Goal: Information Seeking & Learning: Learn about a topic

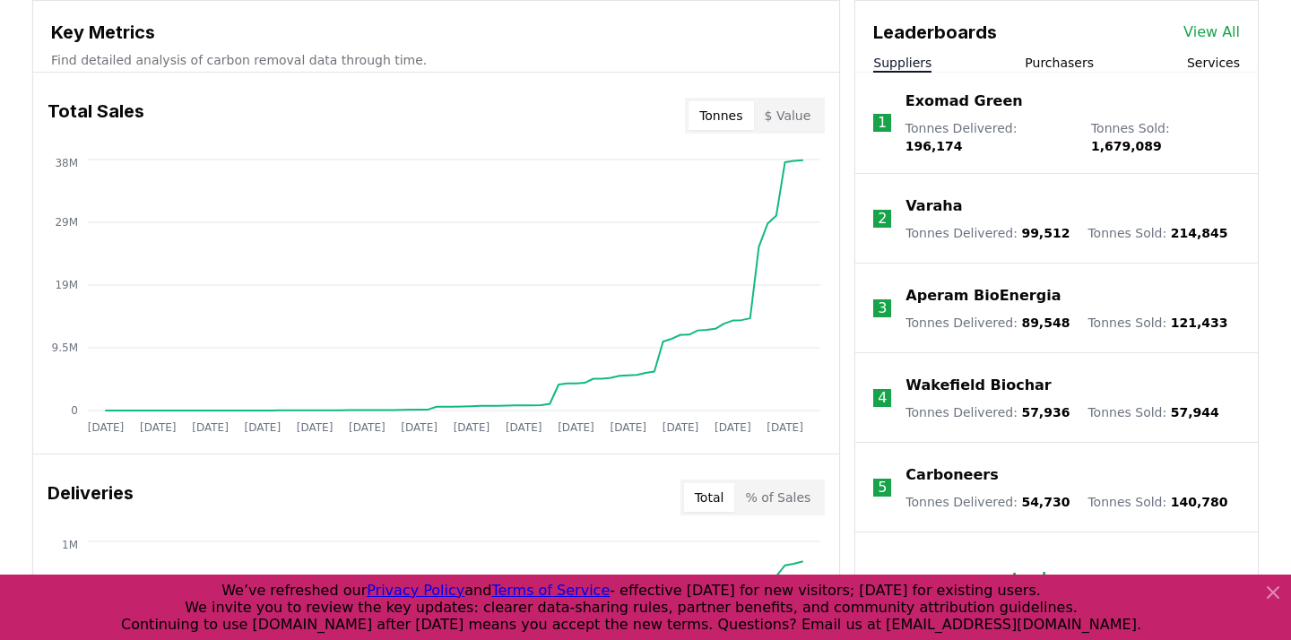
scroll to position [657, 0]
click at [927, 196] on p "Varaha" at bounding box center [933, 207] width 56 height 22
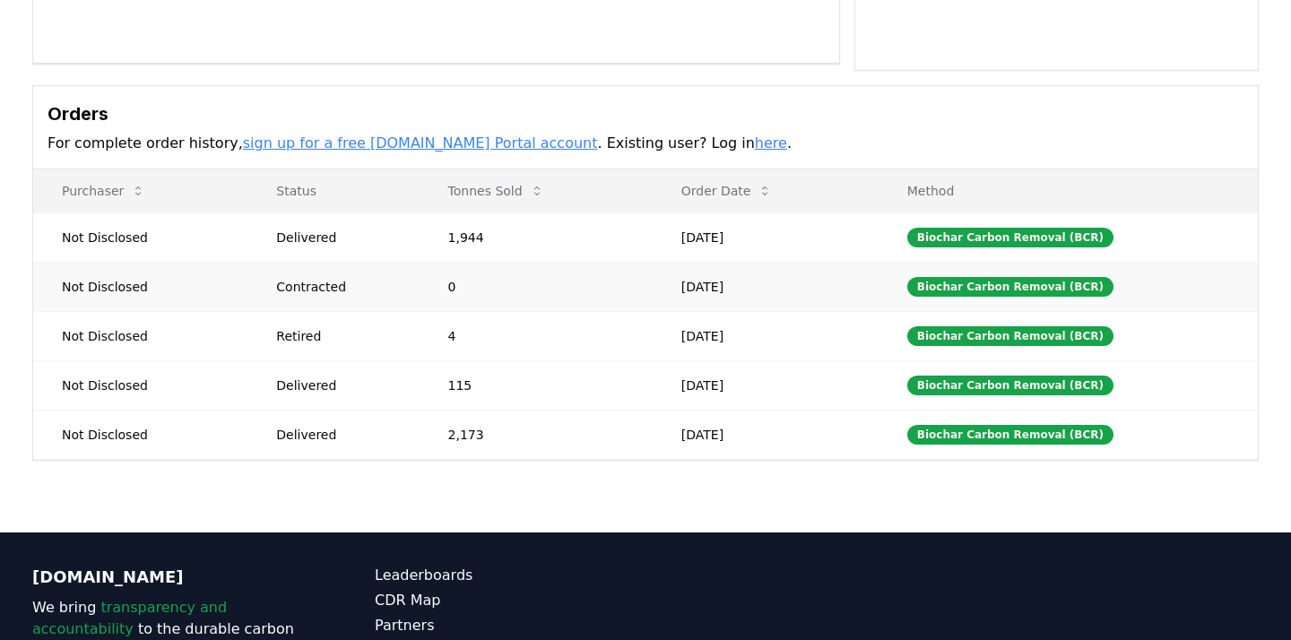
scroll to position [514, 0]
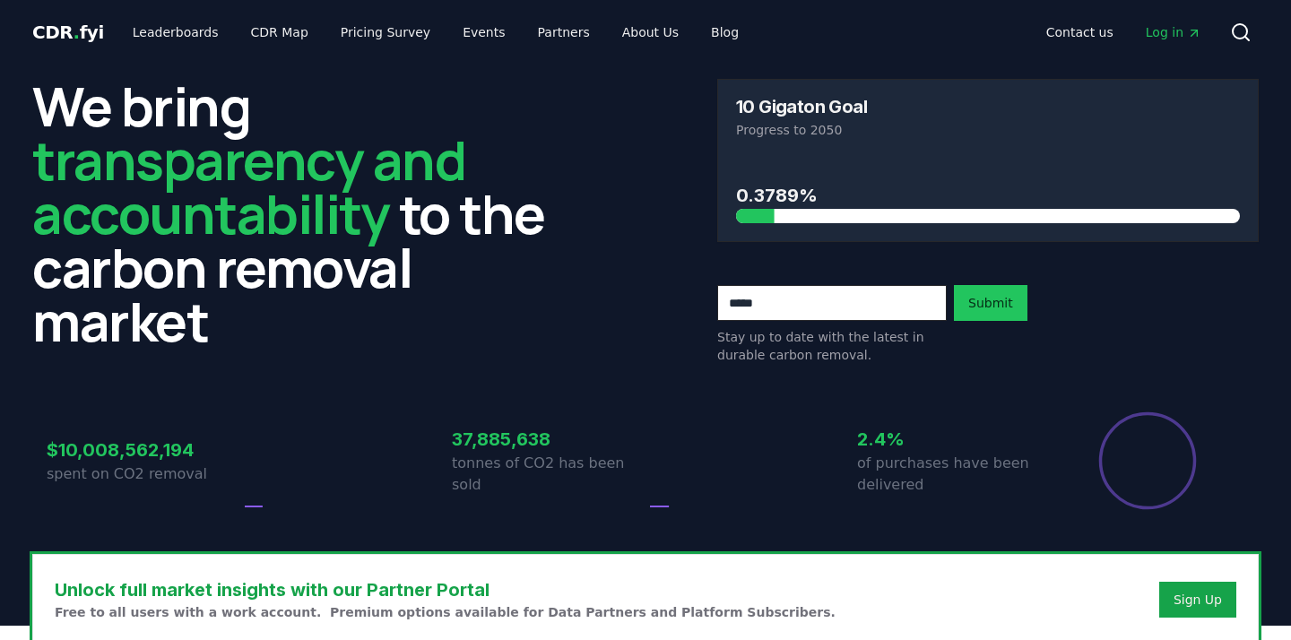
scroll to position [657, 0]
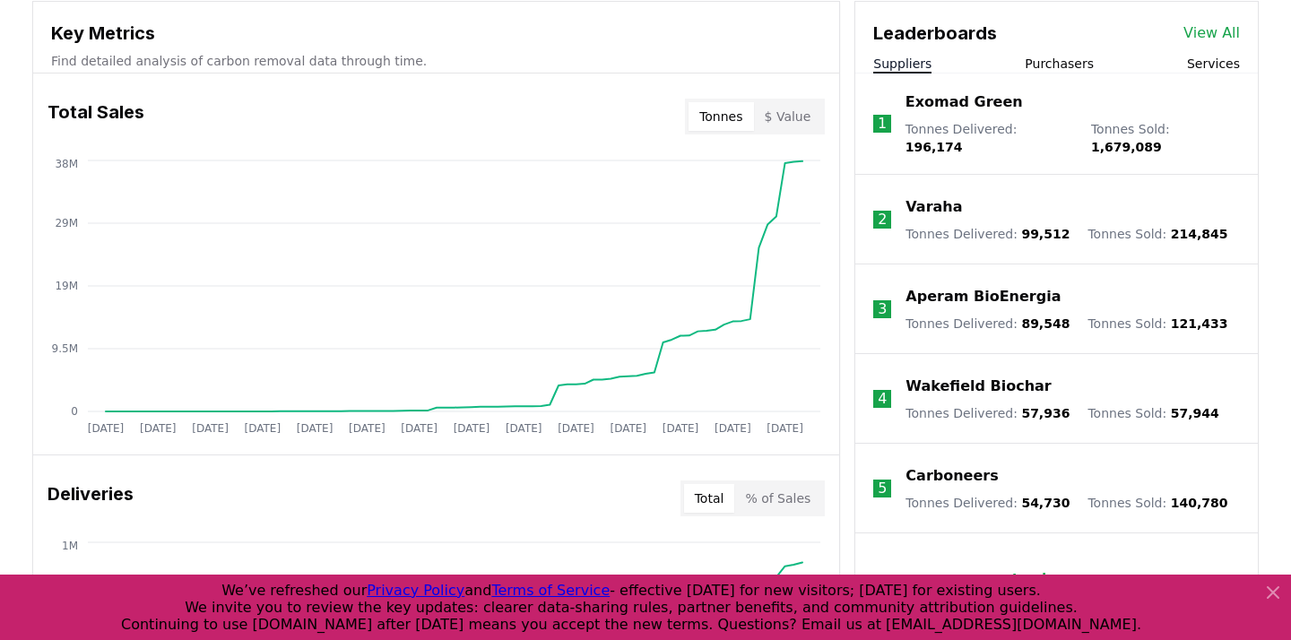
click at [927, 125] on p "Tonnes Delivered : 196,174" at bounding box center [989, 138] width 168 height 36
click at [933, 105] on p "Exomad Green" at bounding box center [963, 102] width 117 height 22
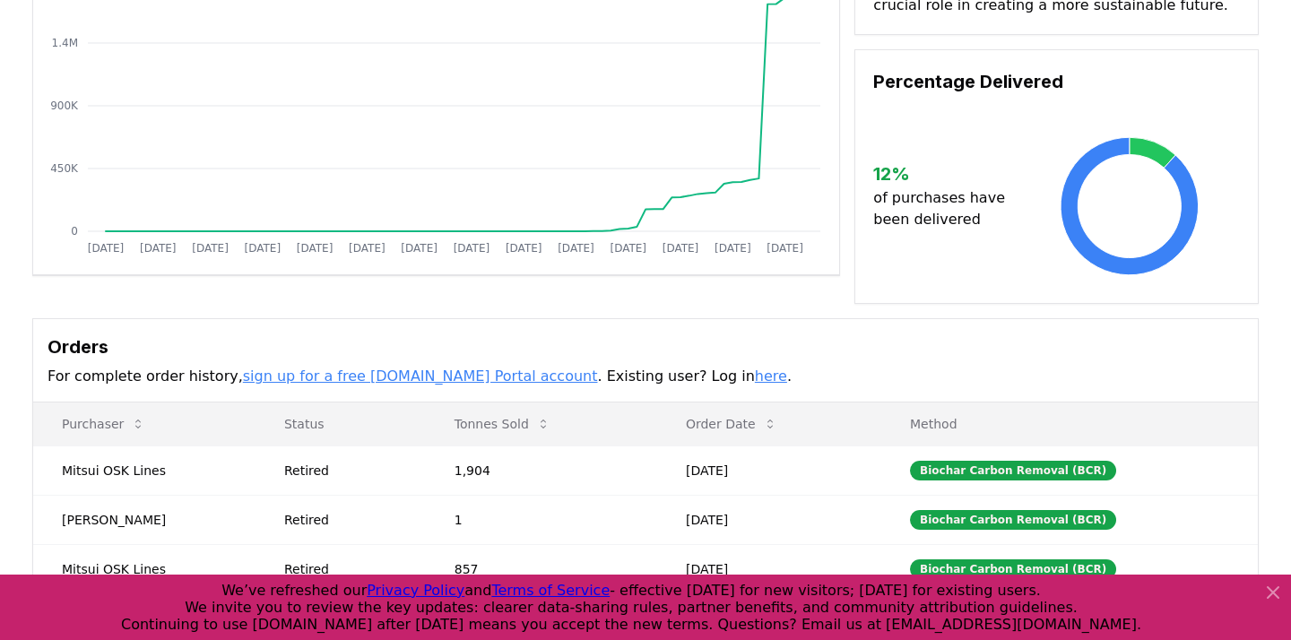
scroll to position [143, 0]
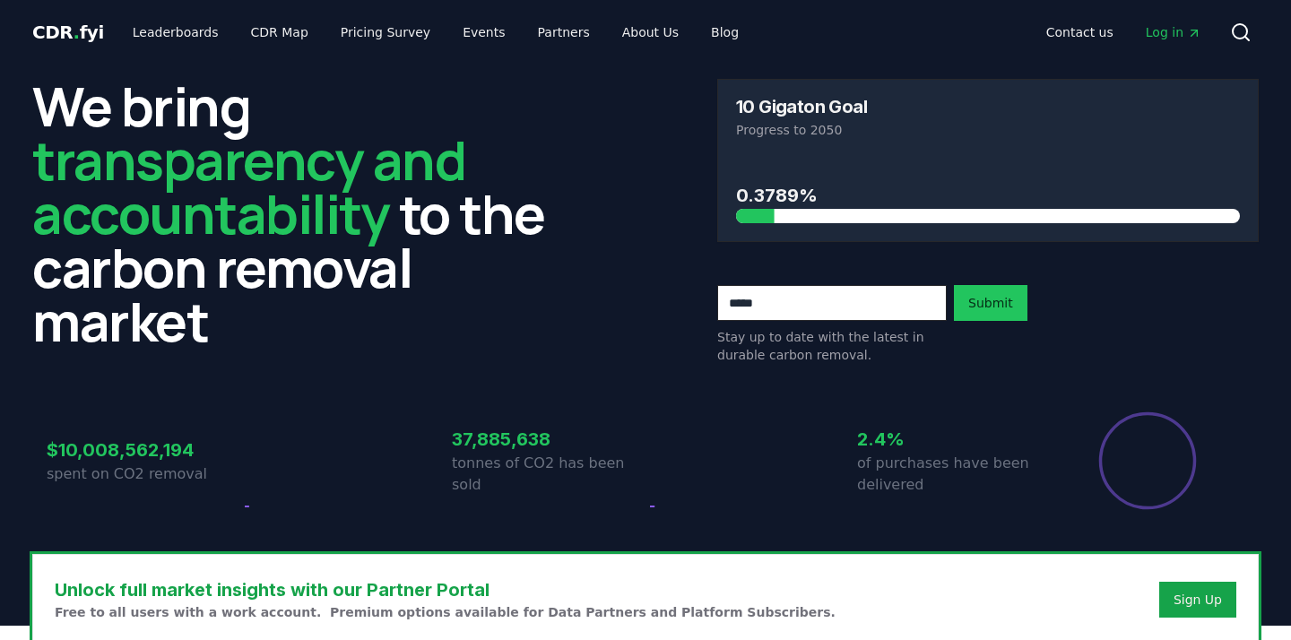
scroll to position [657, 0]
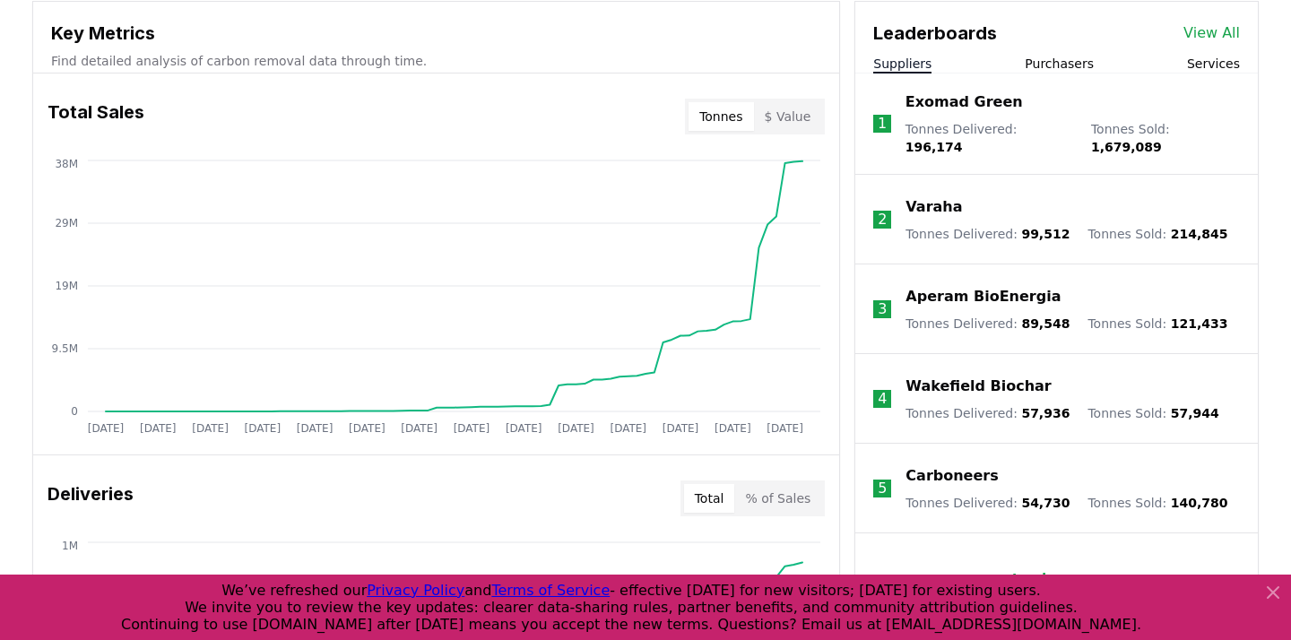
click at [919, 196] on p "Varaha" at bounding box center [933, 207] width 56 height 22
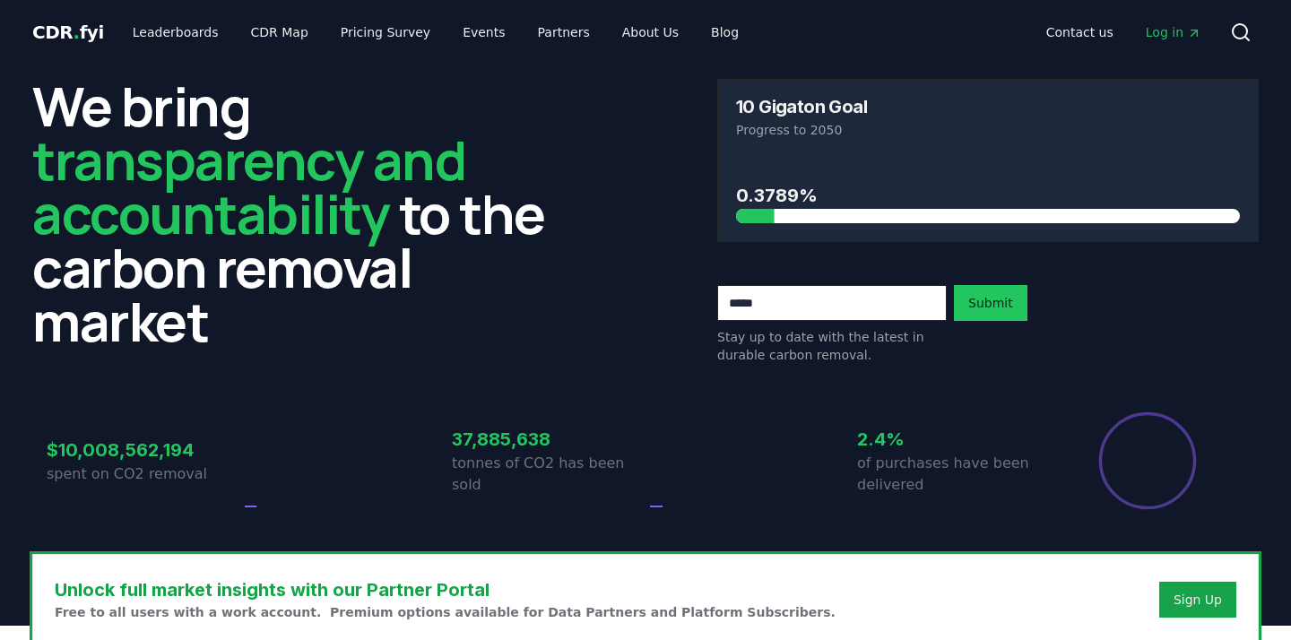
scroll to position [657, 0]
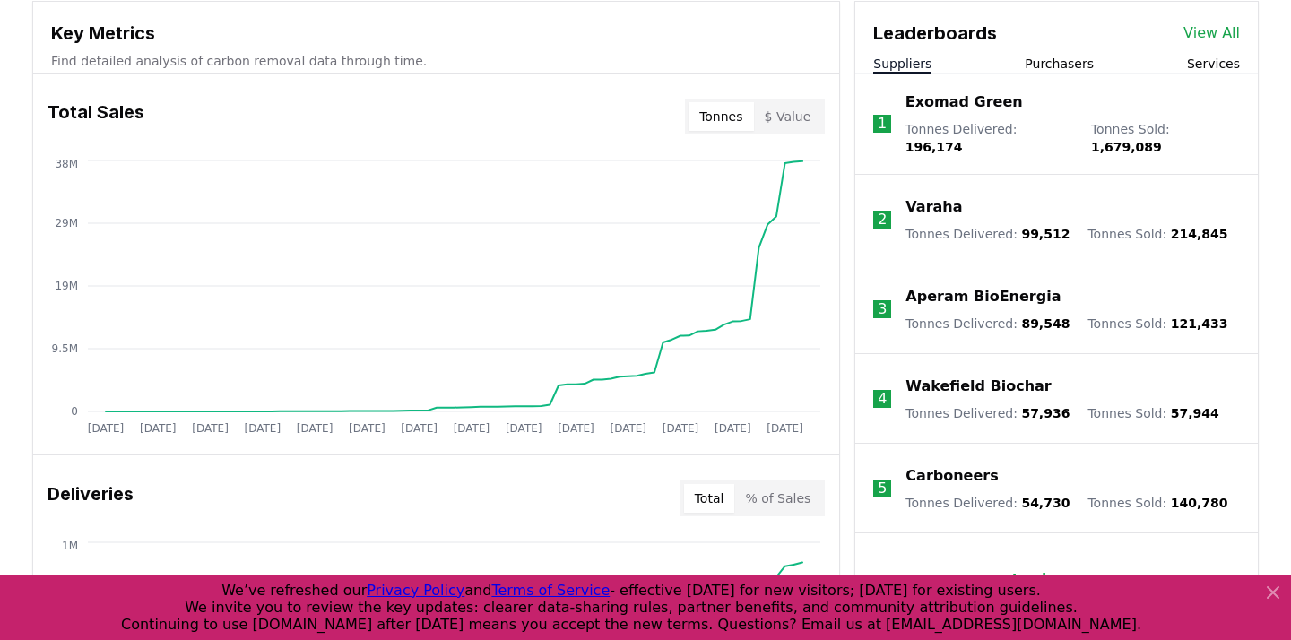
click at [947, 286] on p "Aperam BioEnergia" at bounding box center [982, 297] width 155 height 22
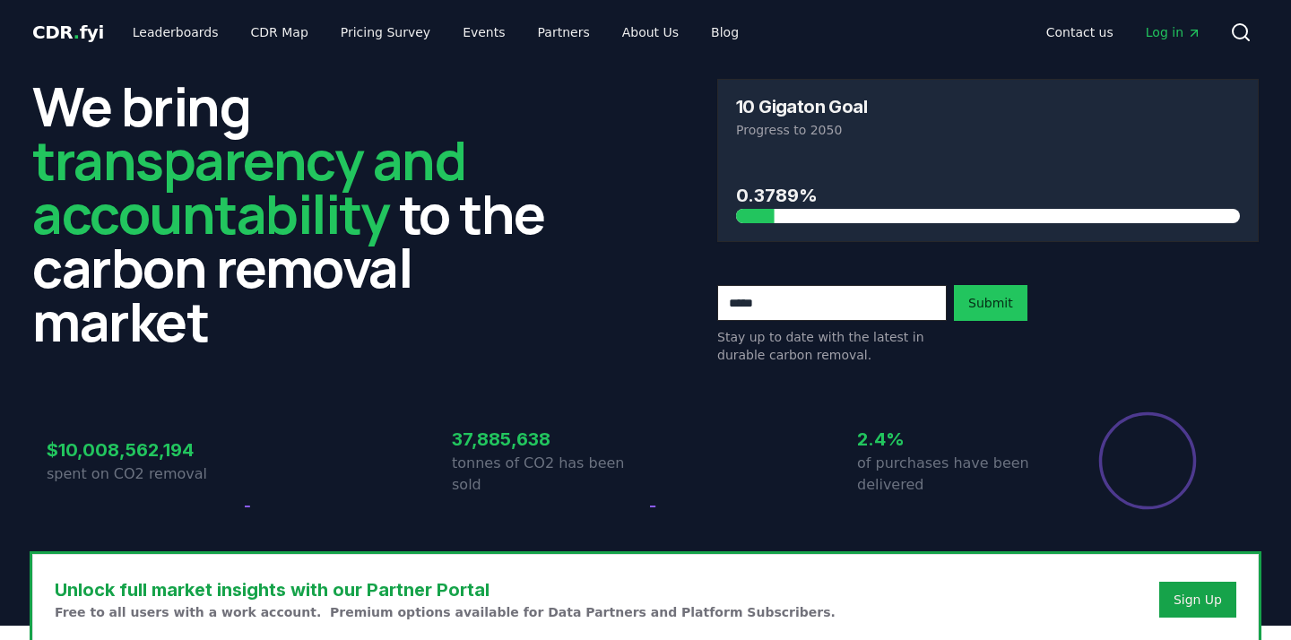
scroll to position [657, 0]
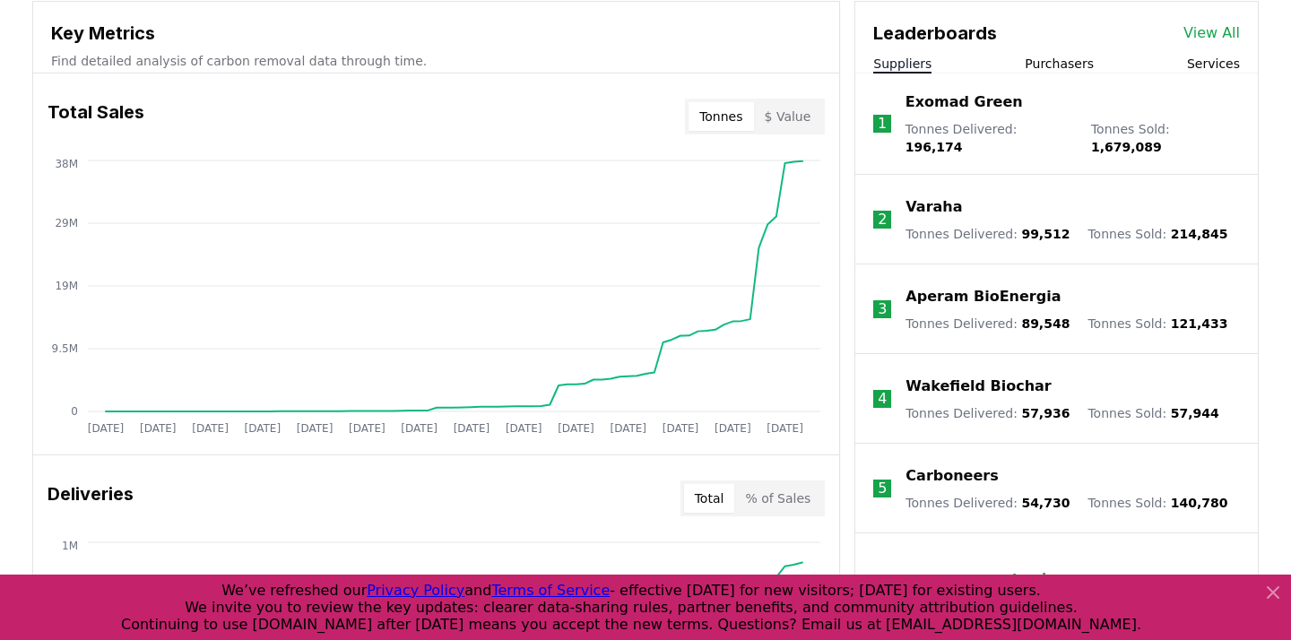
click at [965, 466] on p "Carboneers" at bounding box center [951, 476] width 92 height 22
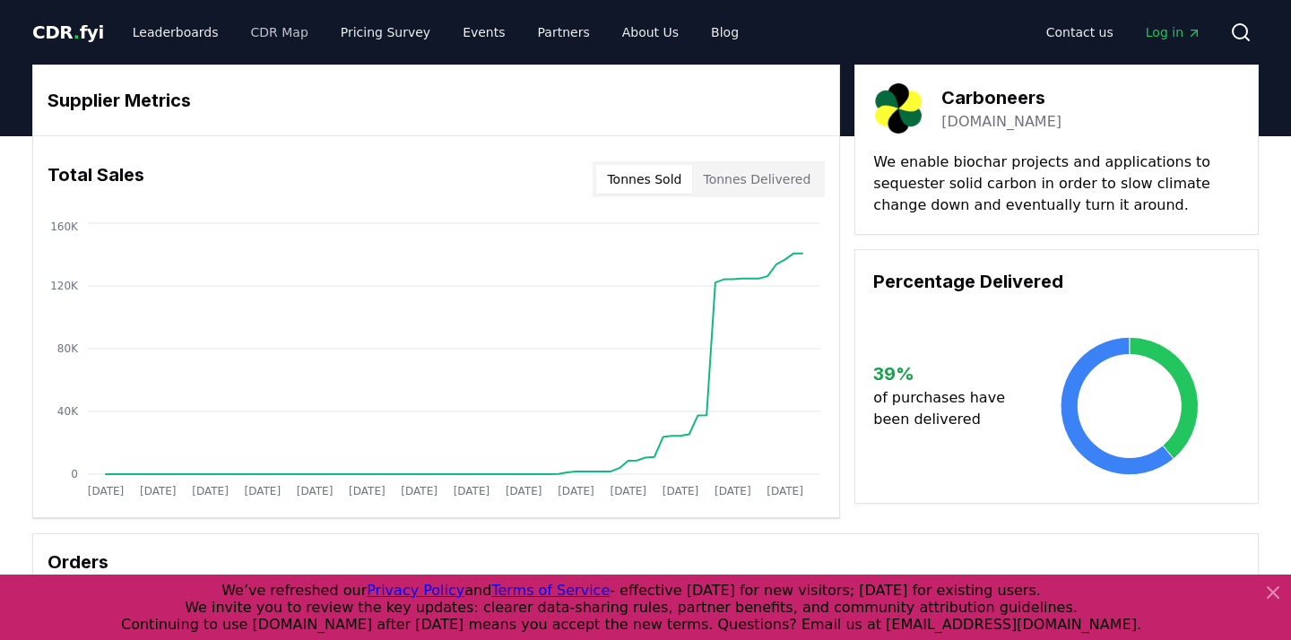
click at [252, 33] on link "CDR Map" at bounding box center [280, 32] width 86 height 32
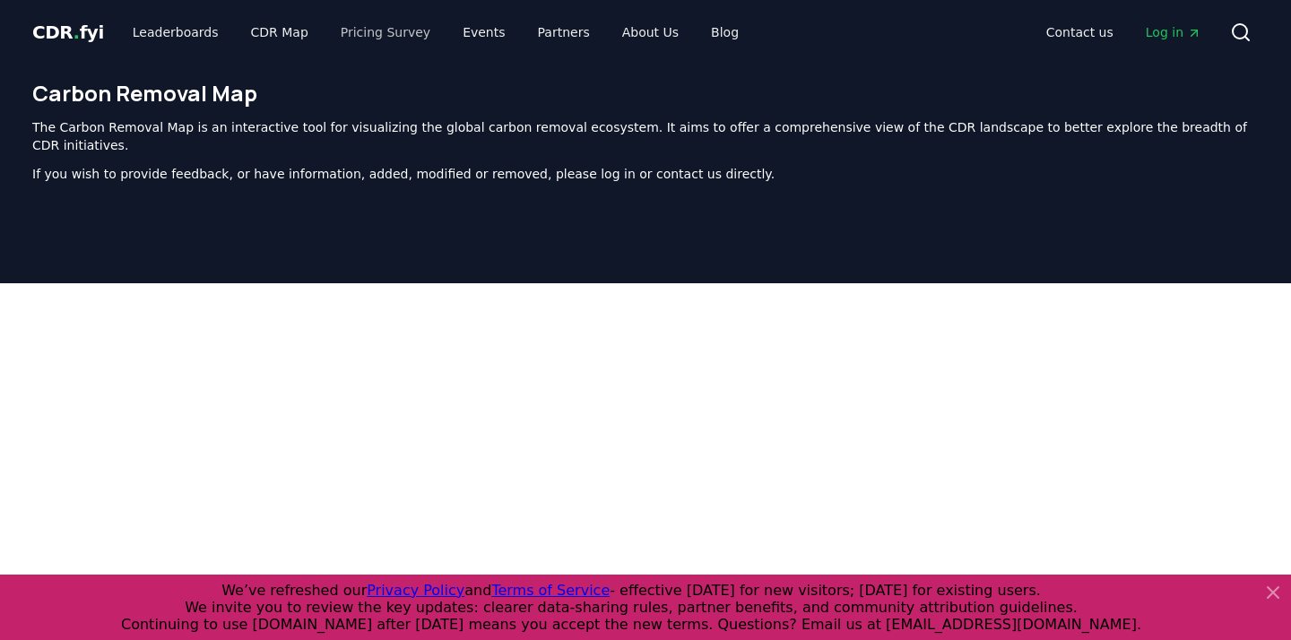
click at [364, 32] on link "Pricing Survey" at bounding box center [385, 32] width 118 height 32
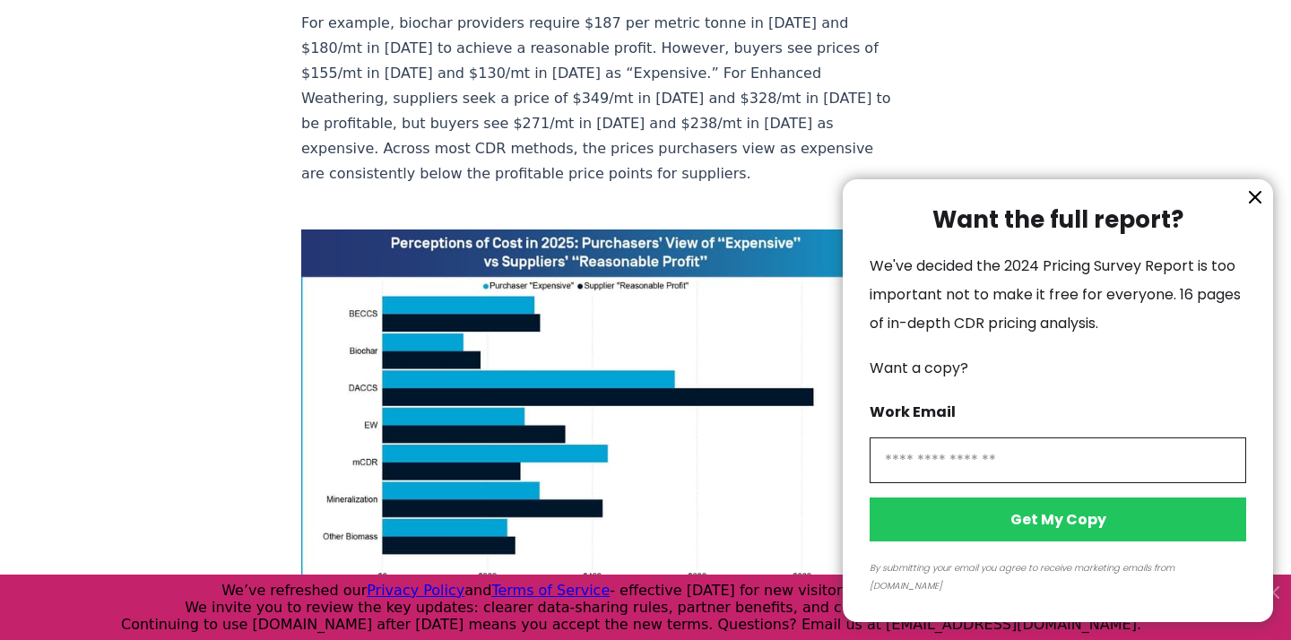
scroll to position [1332, 0]
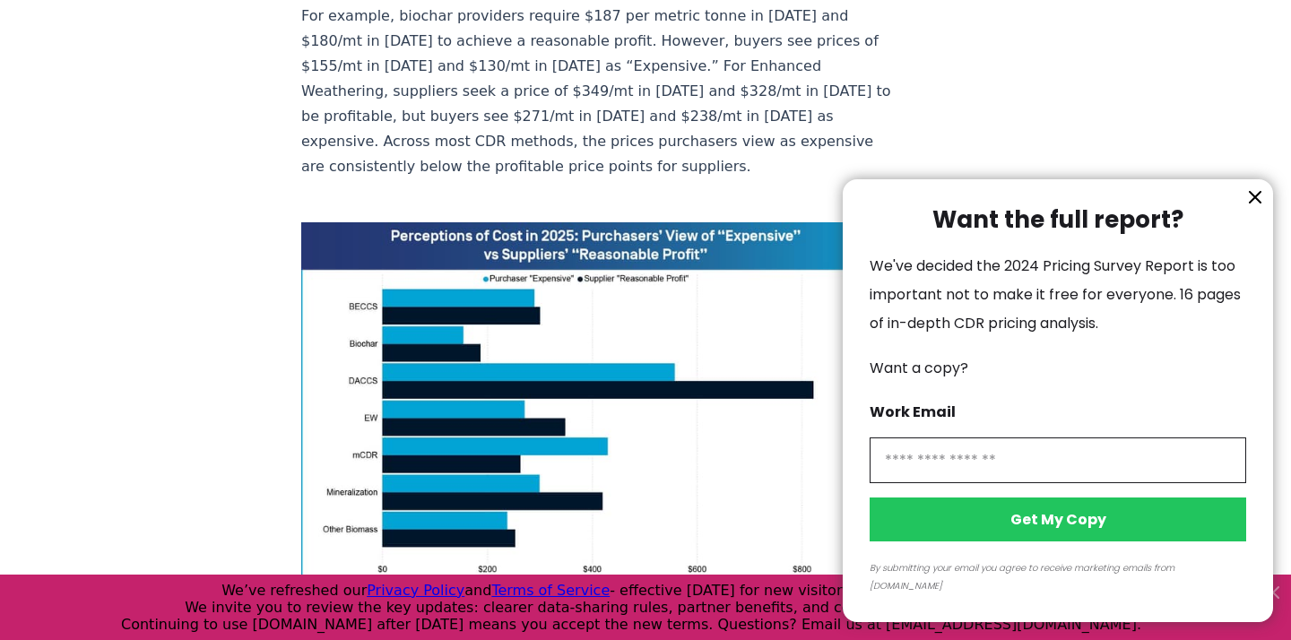
click at [1254, 203] on icon "information" at bounding box center [1255, 197] width 11 height 11
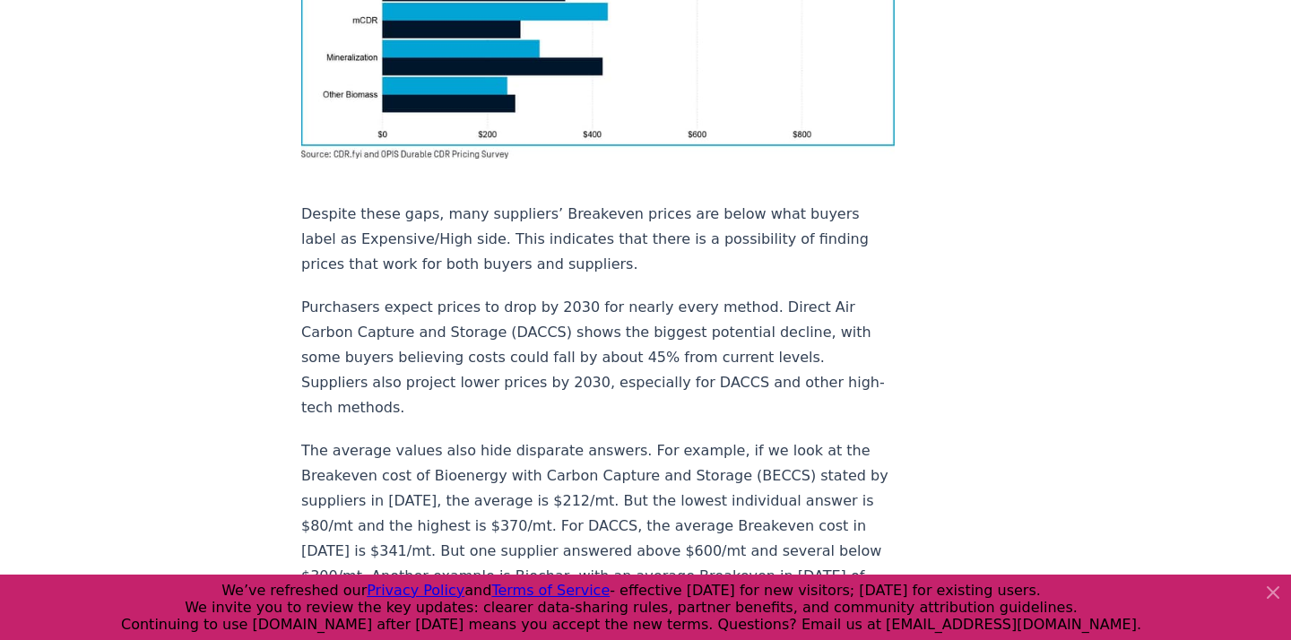
scroll to position [1767, 0]
click at [1272, 593] on icon at bounding box center [1273, 592] width 11 height 11
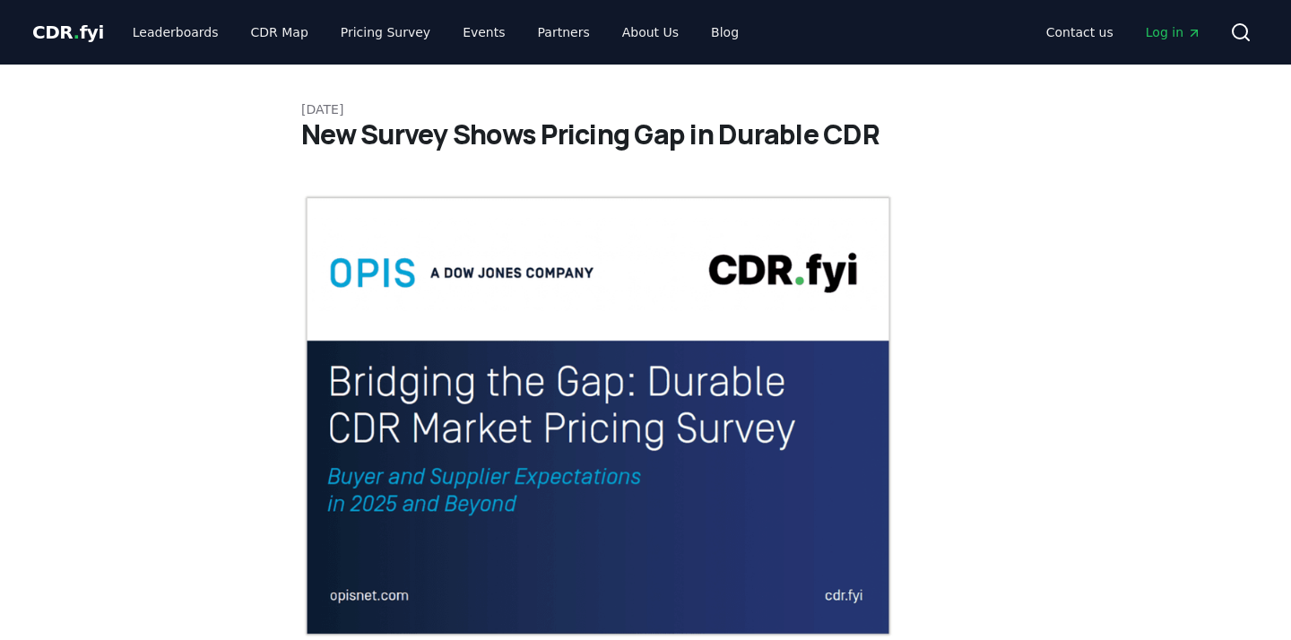
scroll to position [0, 0]
